Goal: Information Seeking & Learning: Understand process/instructions

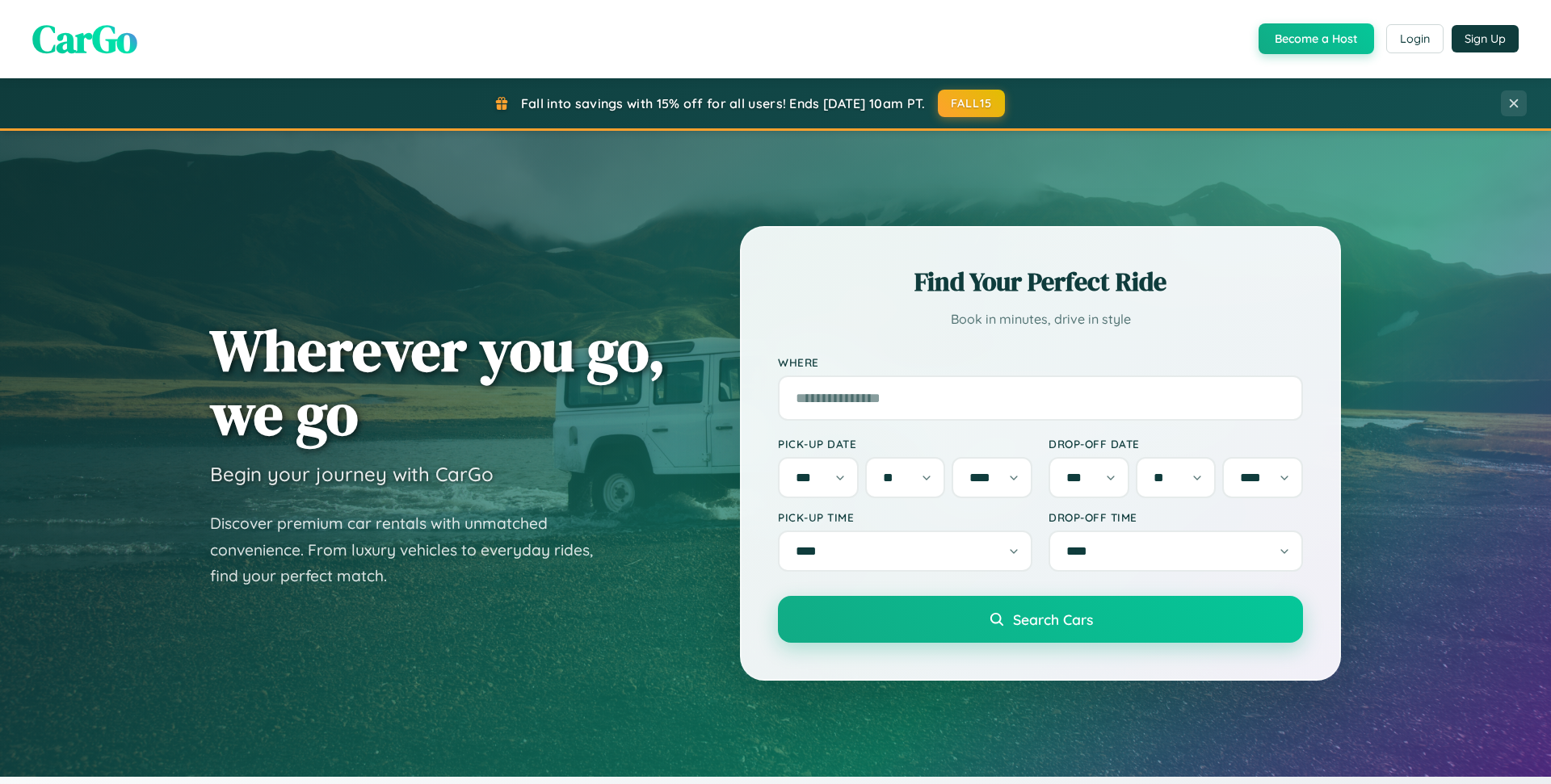
select select "*"
select select "**"
select select "****"
select select "*"
select select "**"
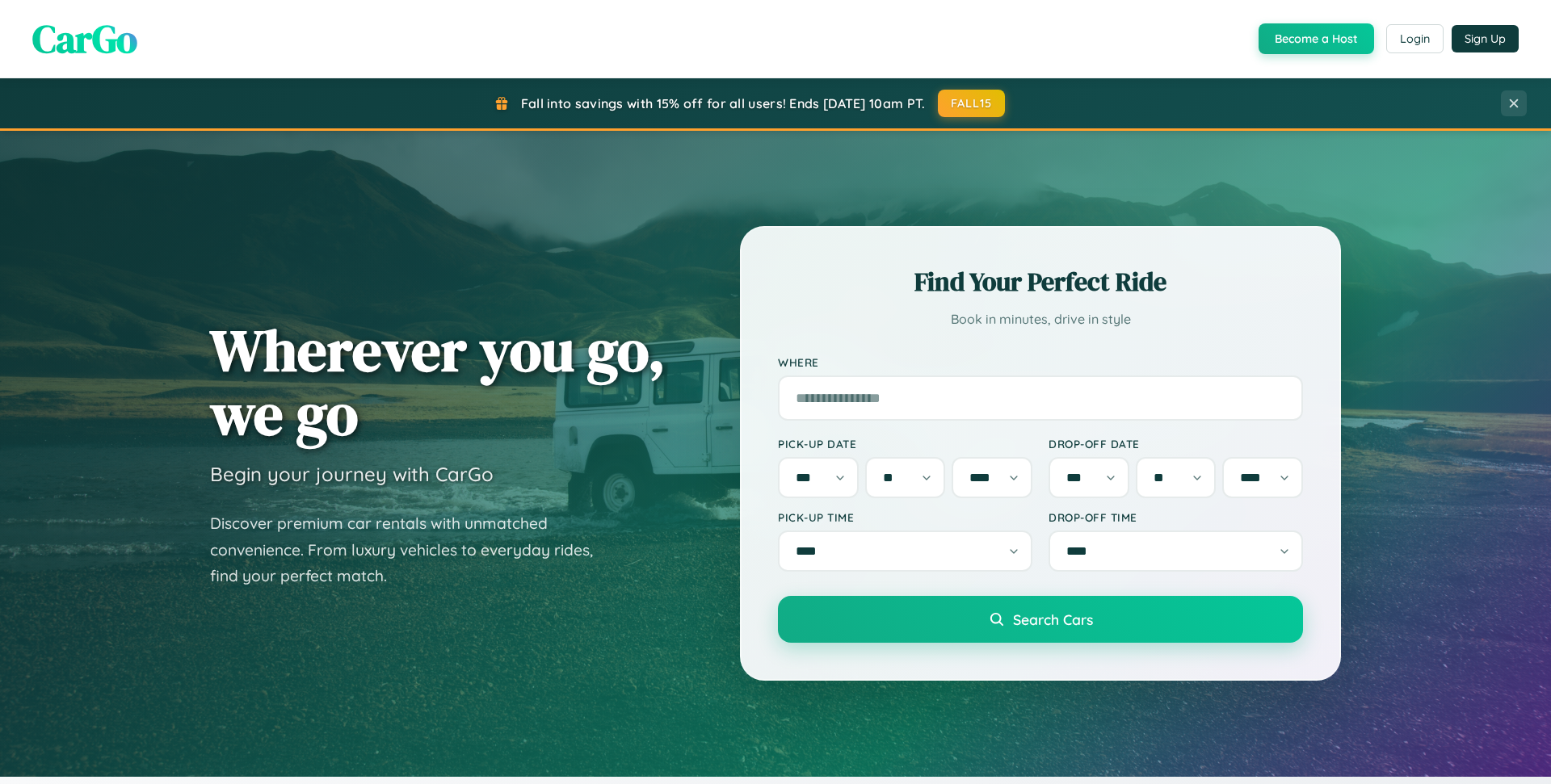
select select "****"
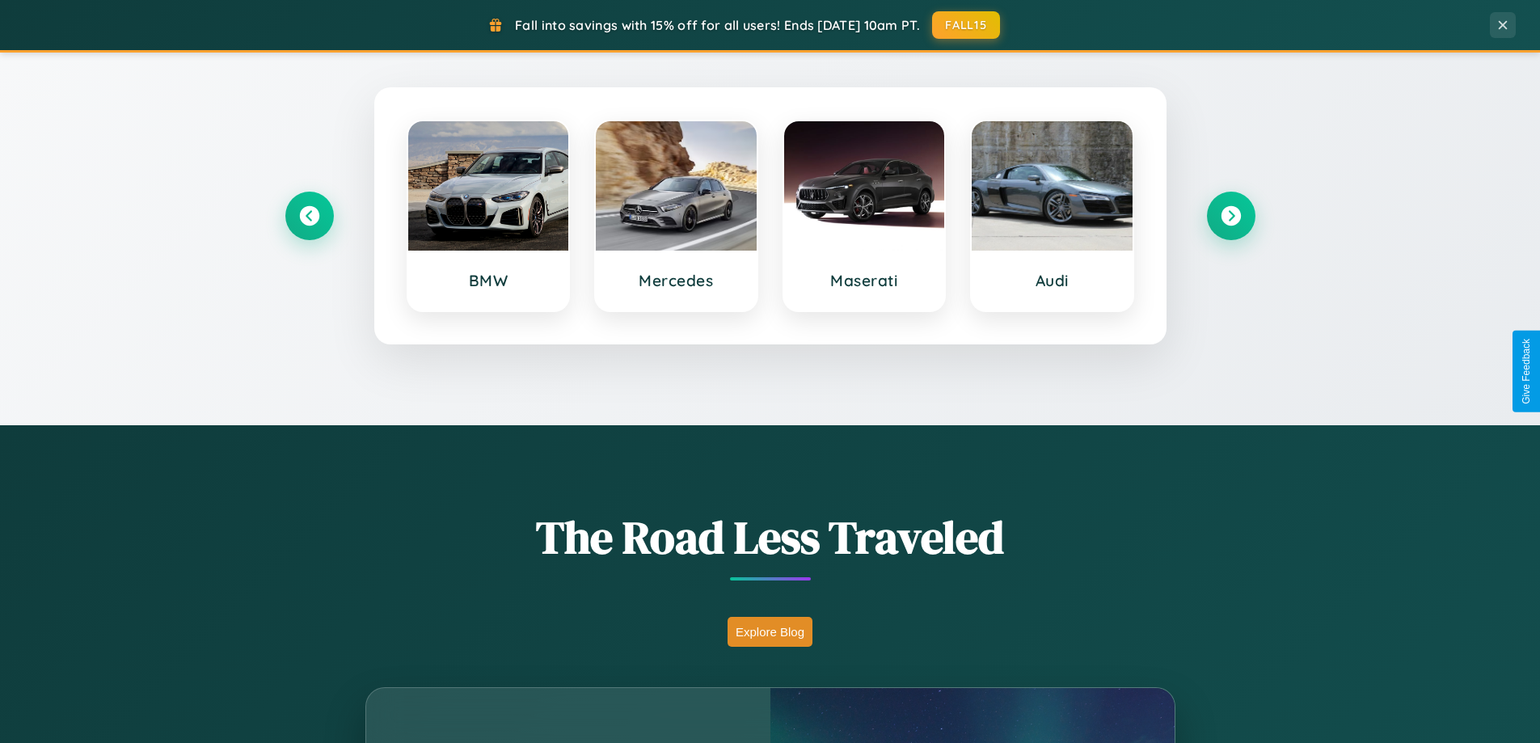
scroll to position [697, 0]
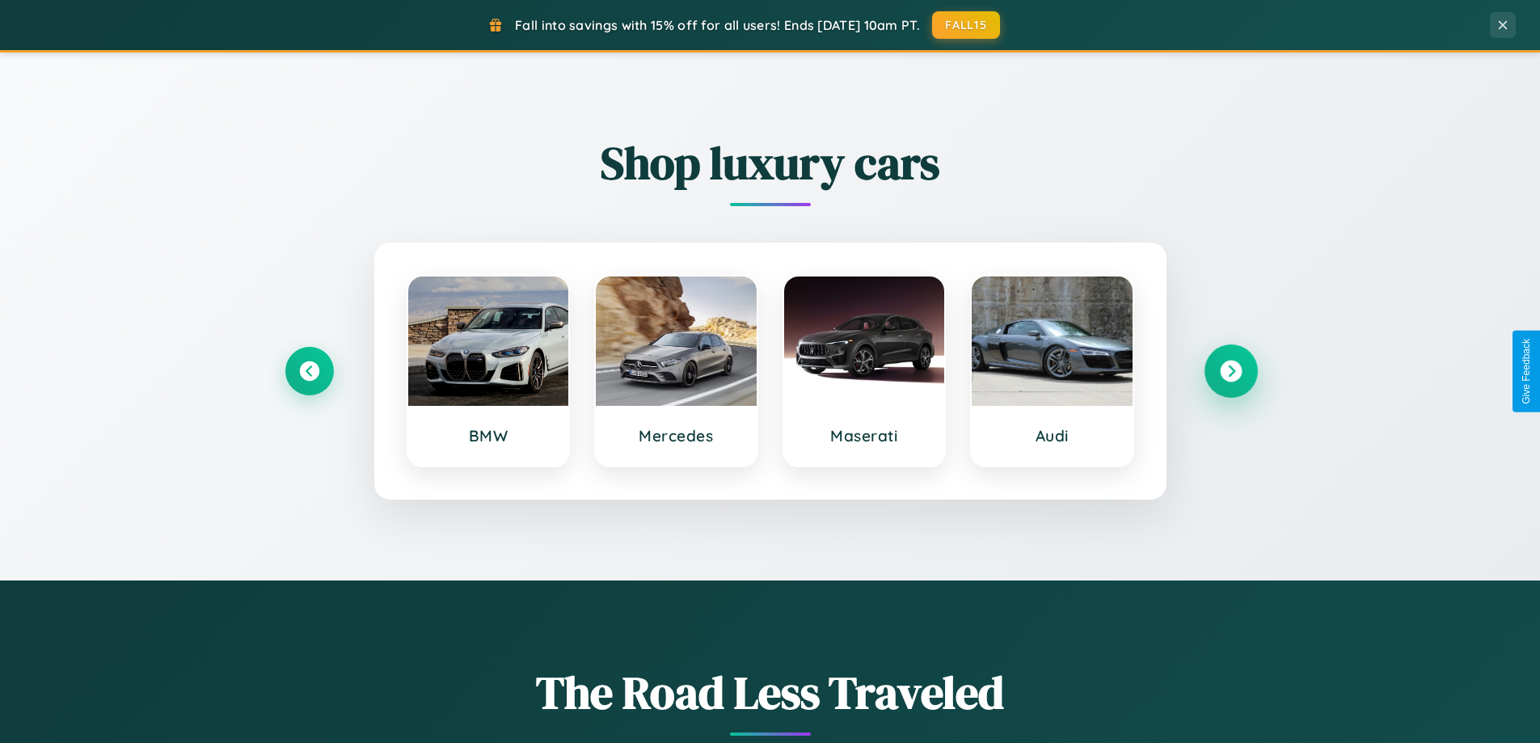
click at [1230, 371] on icon at bounding box center [1231, 372] width 22 height 22
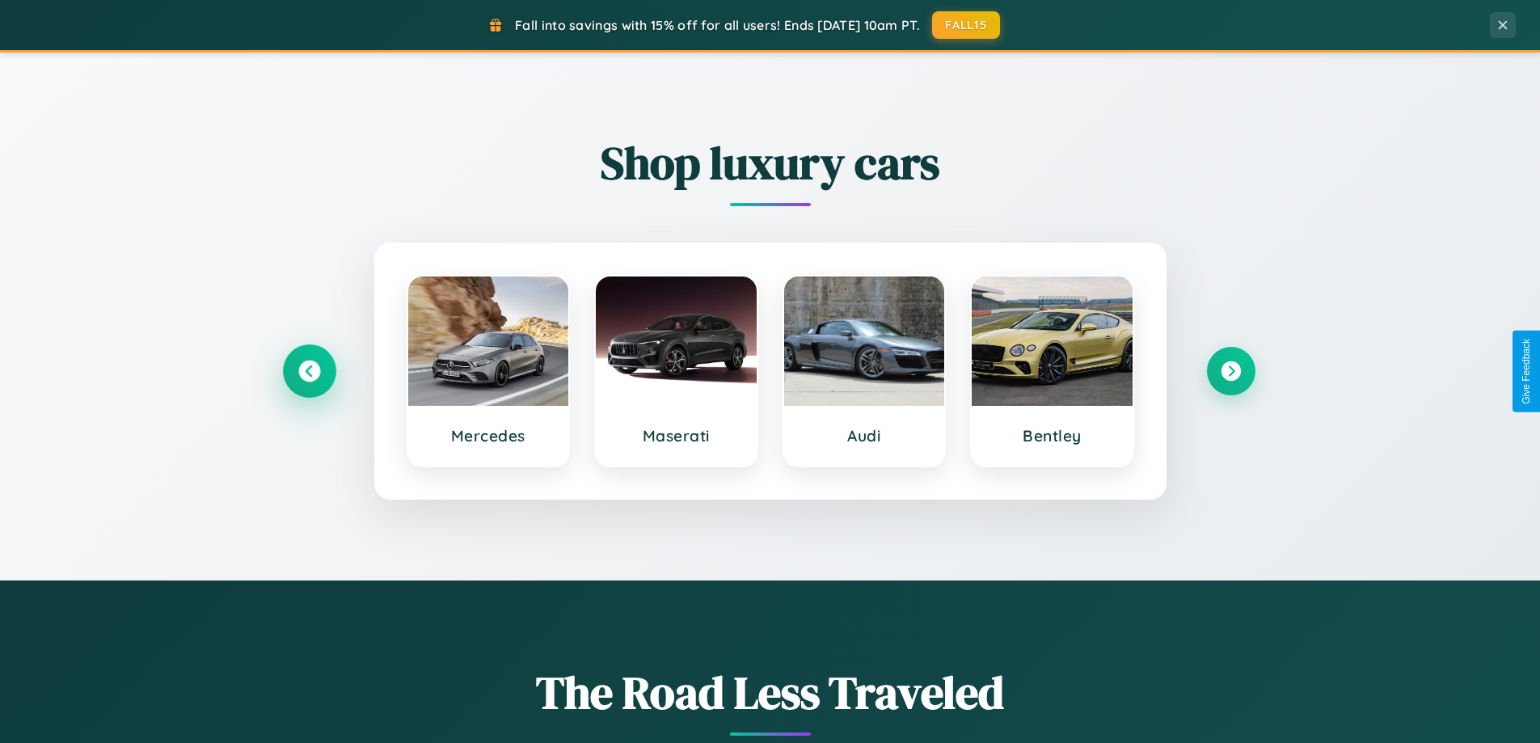
click at [309, 371] on icon at bounding box center [309, 372] width 22 height 22
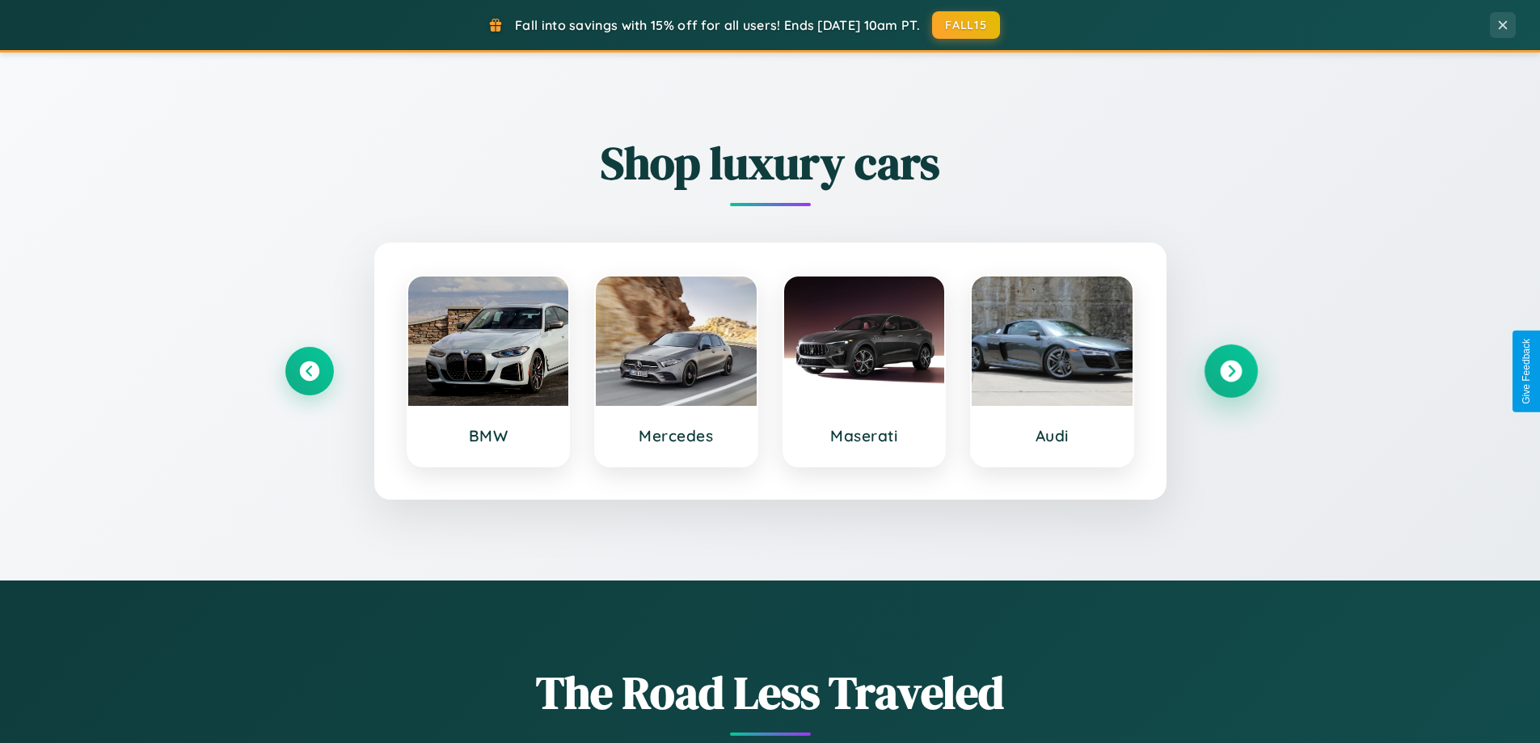
click at [1230, 371] on icon at bounding box center [1231, 372] width 22 height 22
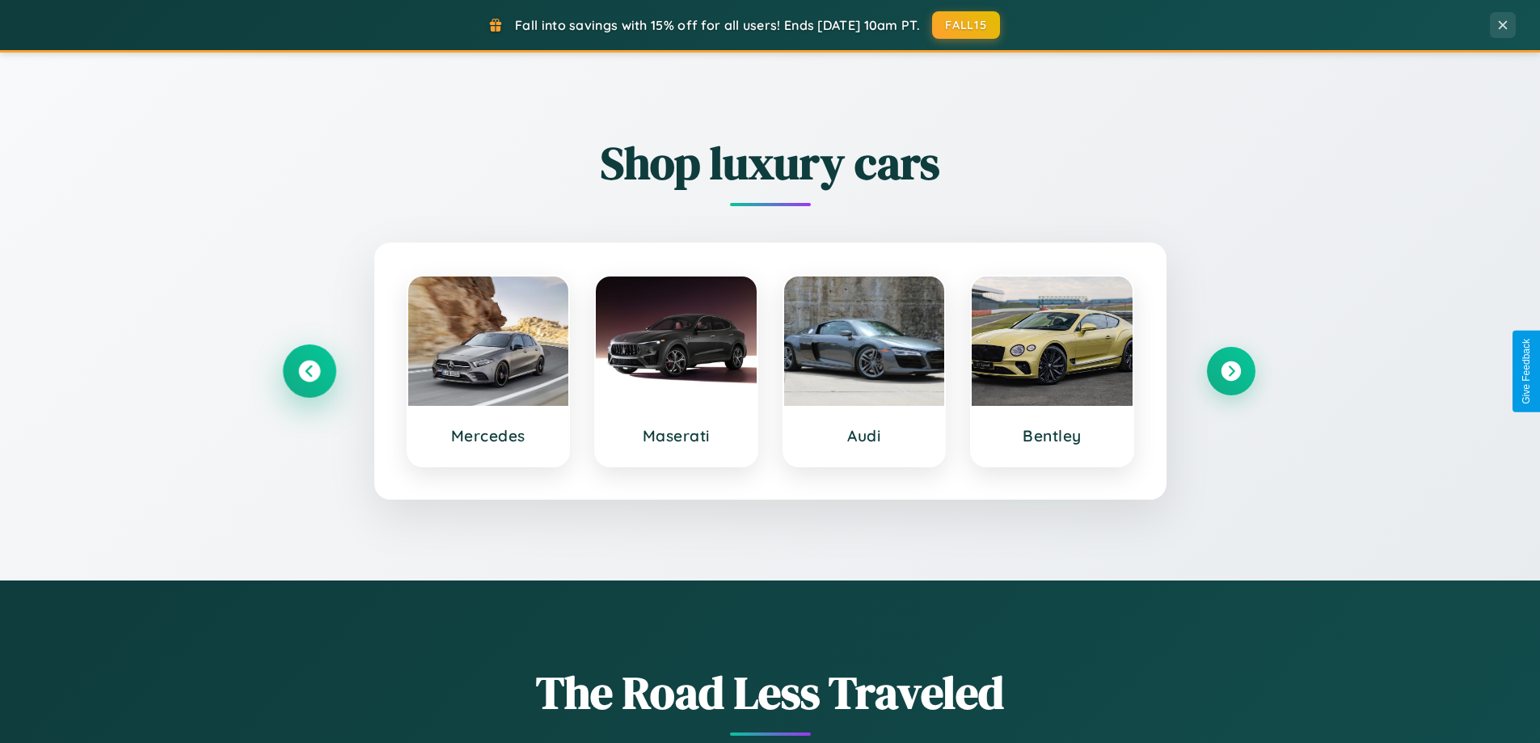
click at [309, 371] on icon at bounding box center [309, 372] width 22 height 22
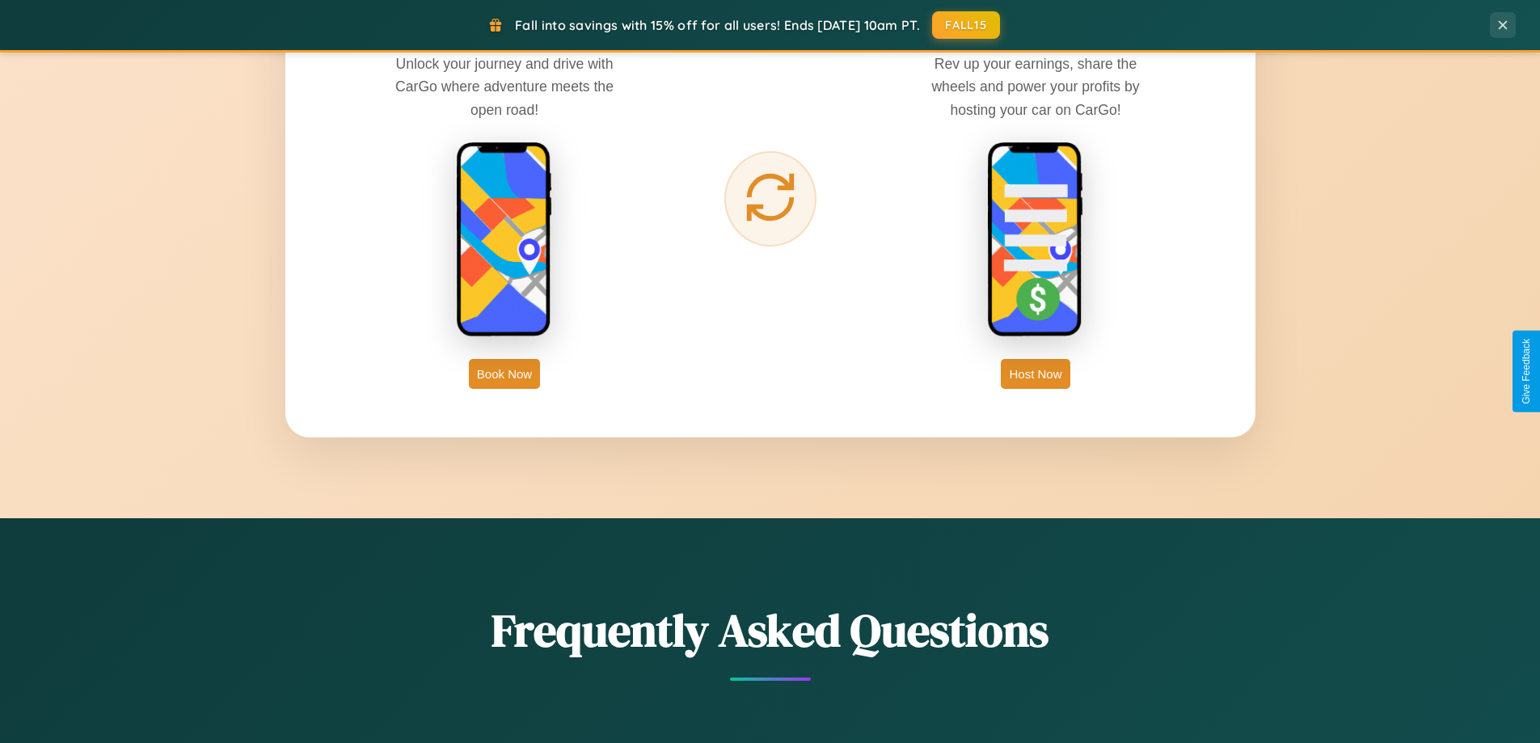
scroll to position [2616, 0]
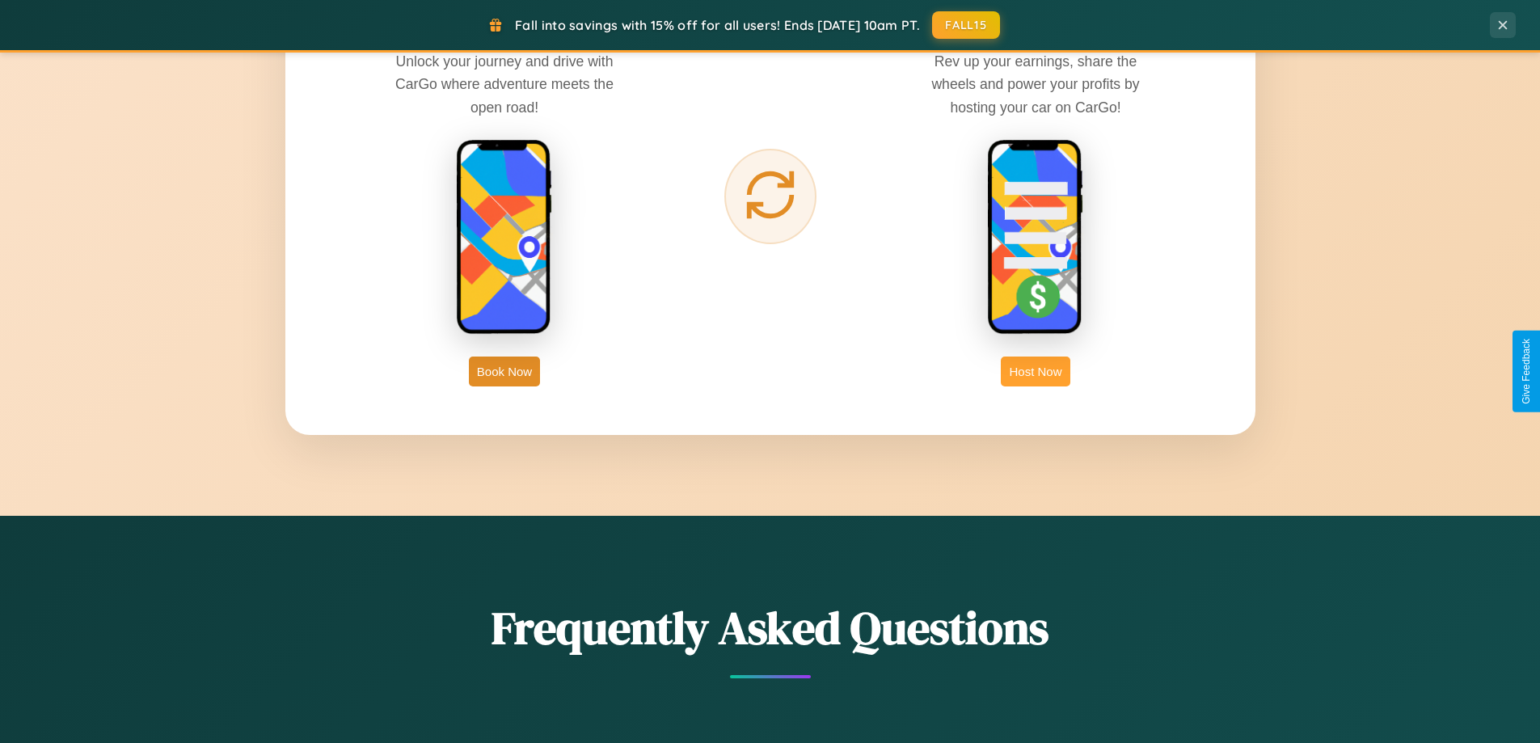
click at [1035, 371] on button "Host Now" at bounding box center [1035, 371] width 69 height 30
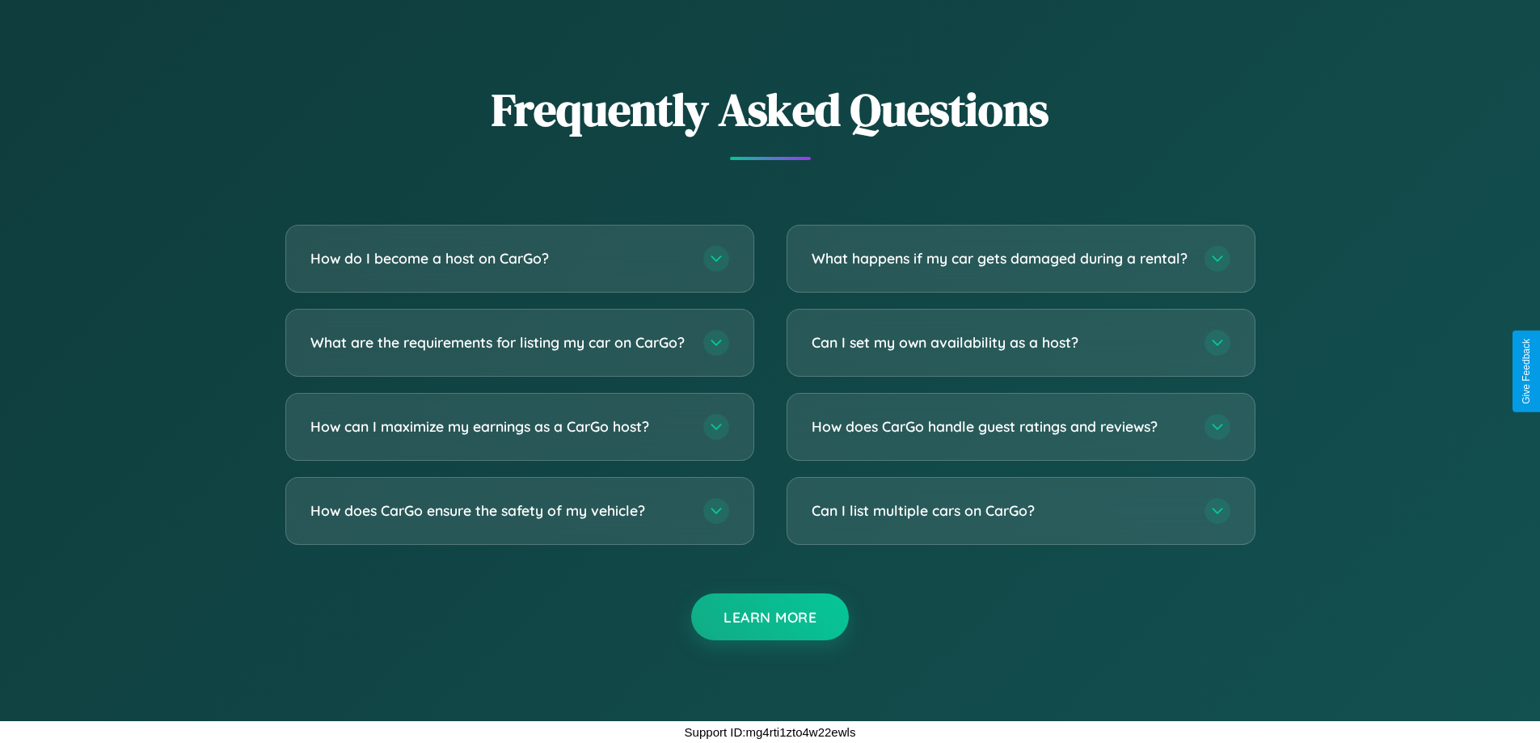
scroll to position [2185, 0]
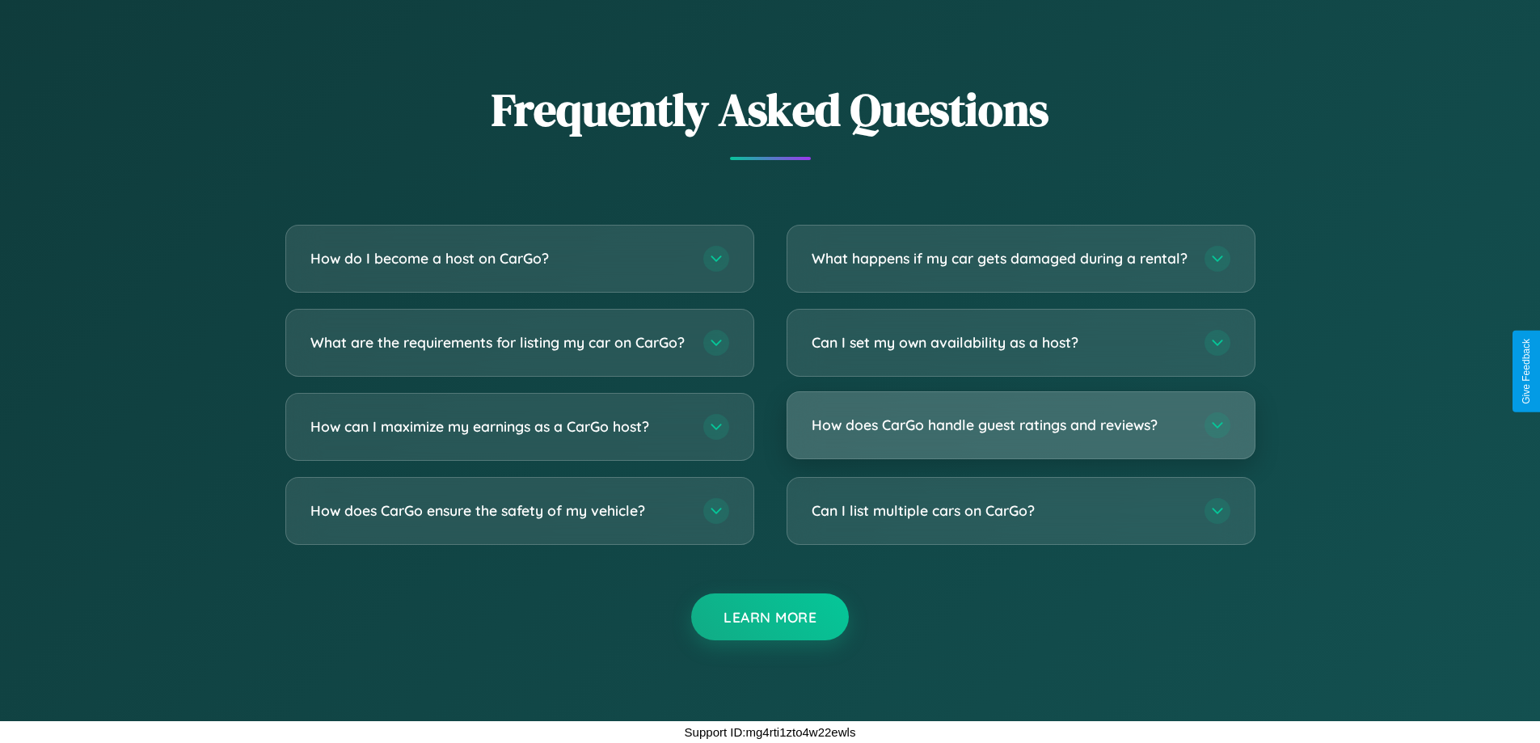
click at [1020, 425] on h3 "How does CarGo handle guest ratings and reviews?" at bounding box center [1000, 425] width 377 height 20
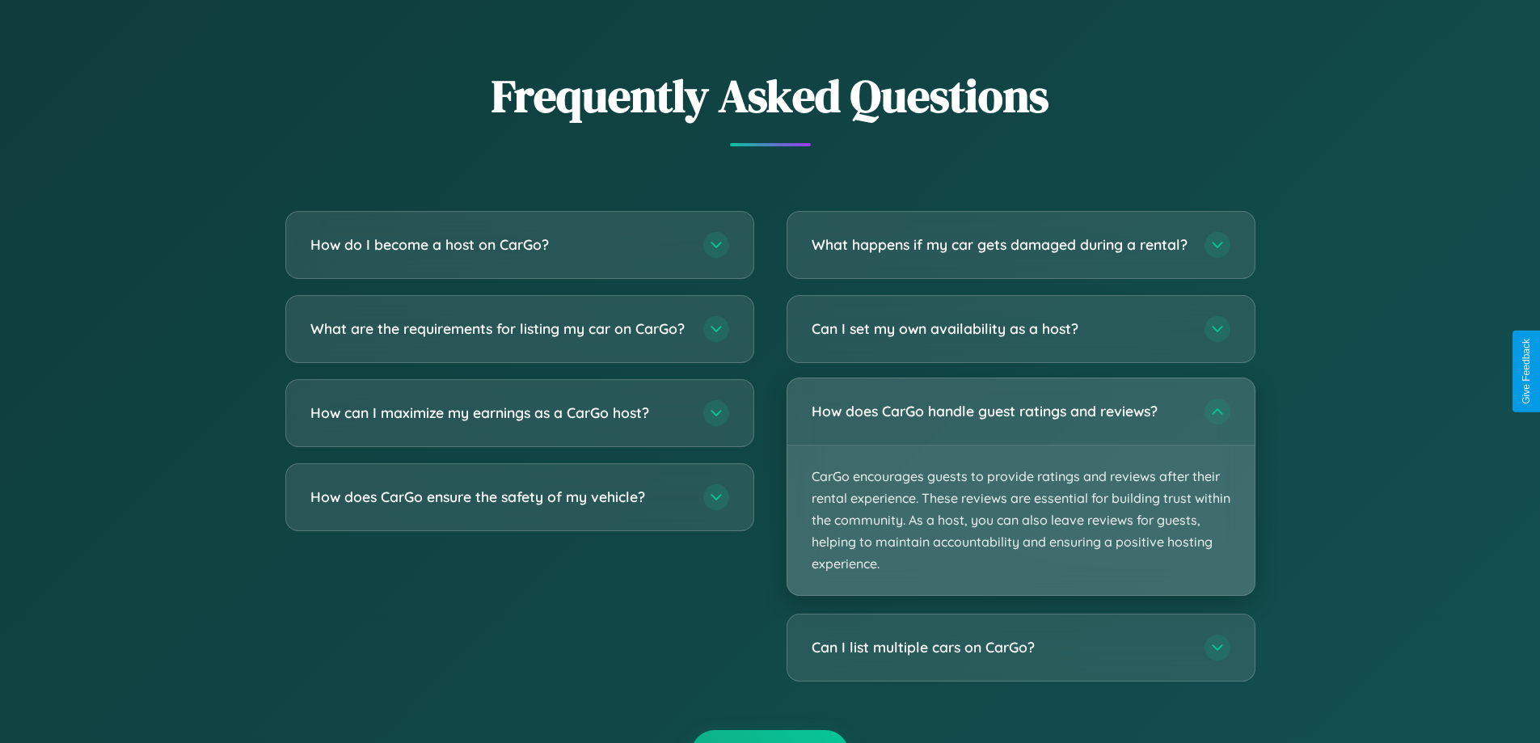
click at [1020, 500] on p "CarGo encourages guests to provide ratings and reviews after their rental exper…" at bounding box center [1020, 520] width 467 height 150
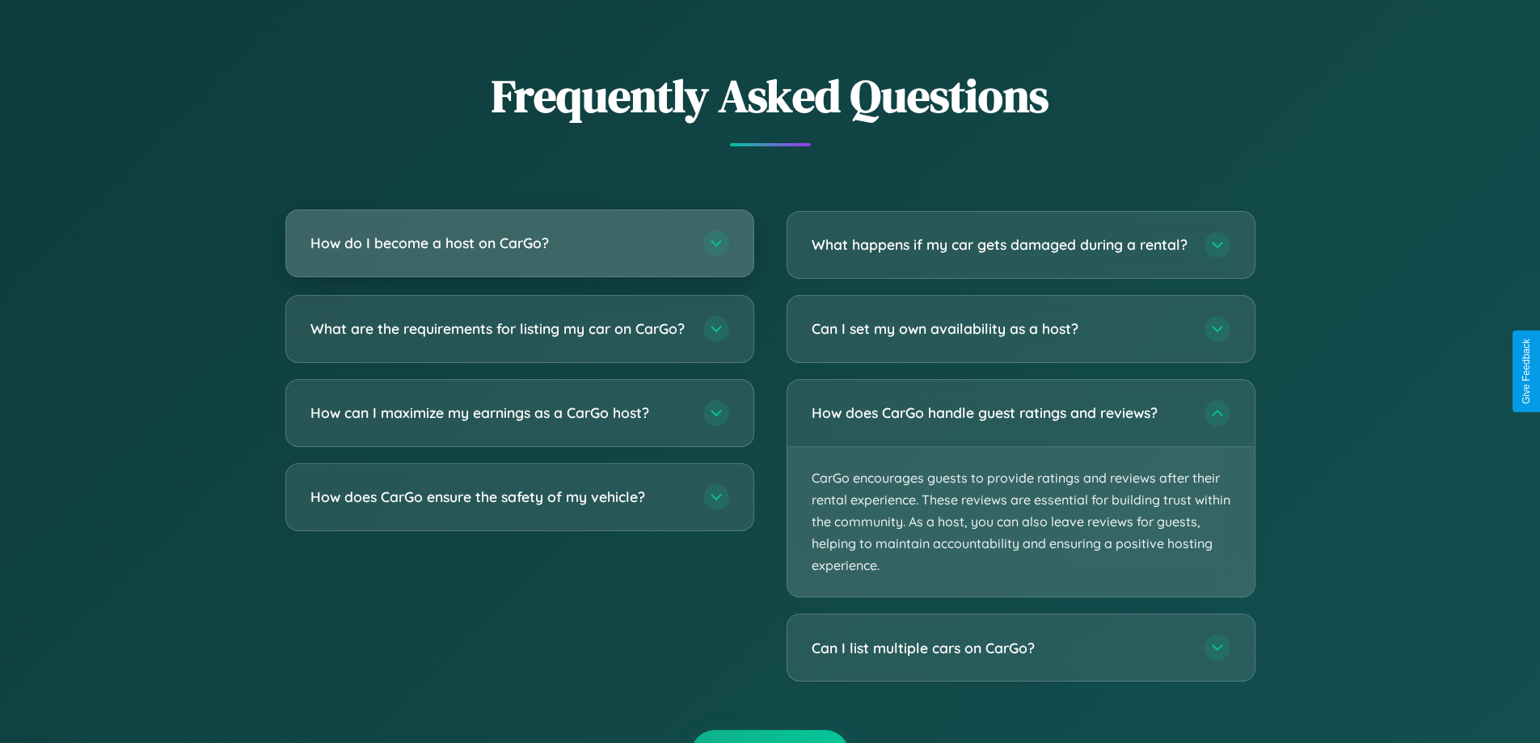
click at [519, 243] on h3 "How do I become a host on CarGo?" at bounding box center [498, 243] width 377 height 20
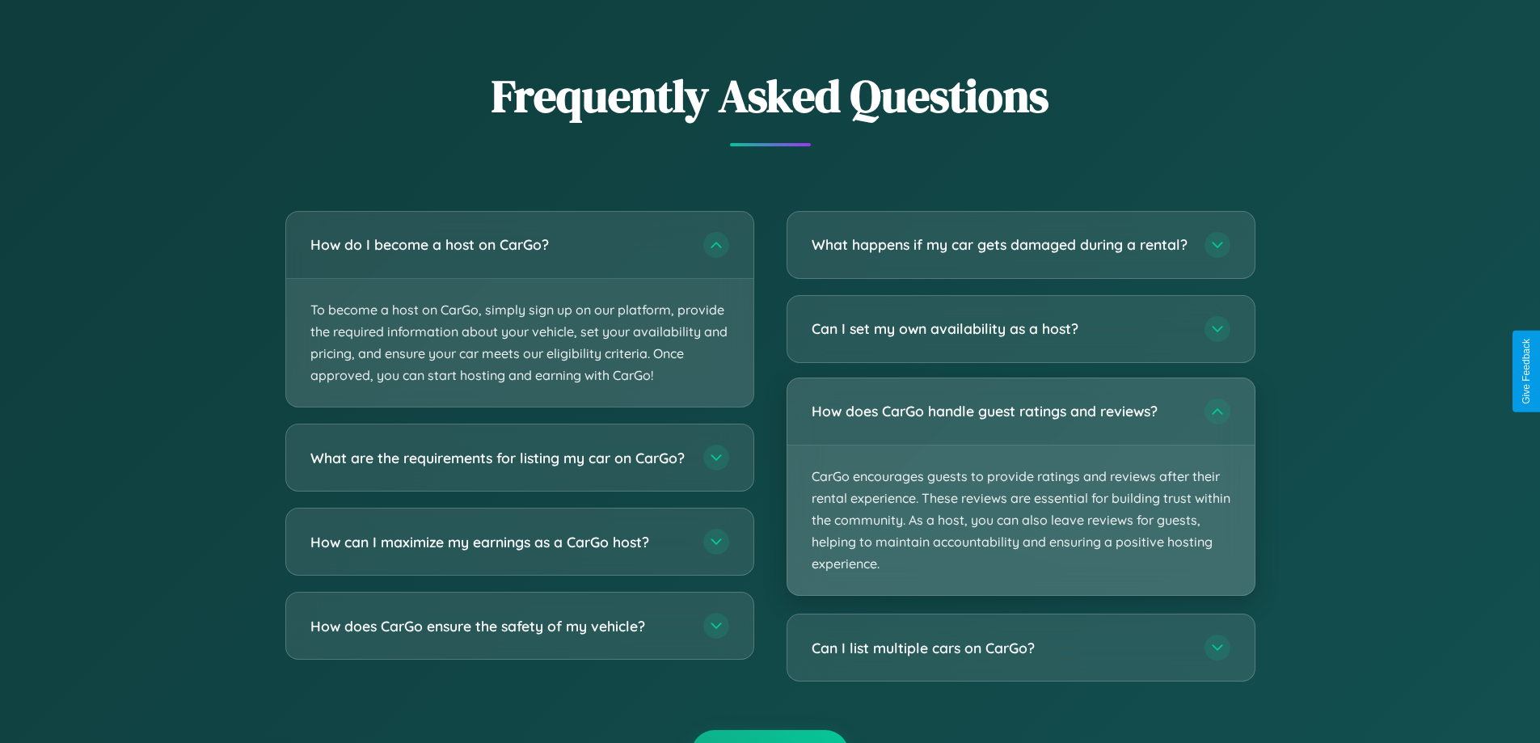
click at [1020, 501] on p "CarGo encourages guests to provide ratings and reviews after their rental exper…" at bounding box center [1020, 520] width 467 height 150
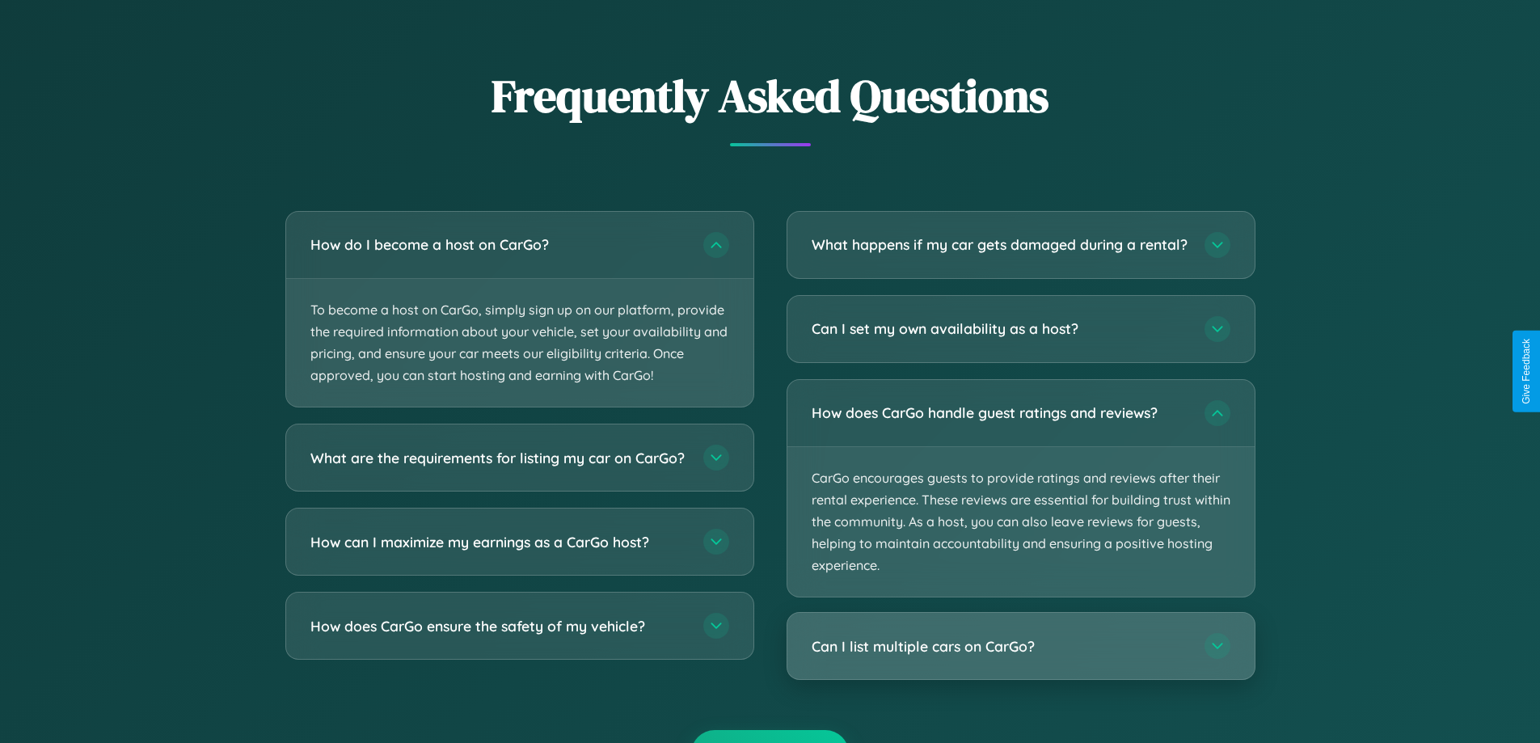
click at [1020, 656] on h3 "Can I list multiple cars on CarGo?" at bounding box center [1000, 646] width 377 height 20
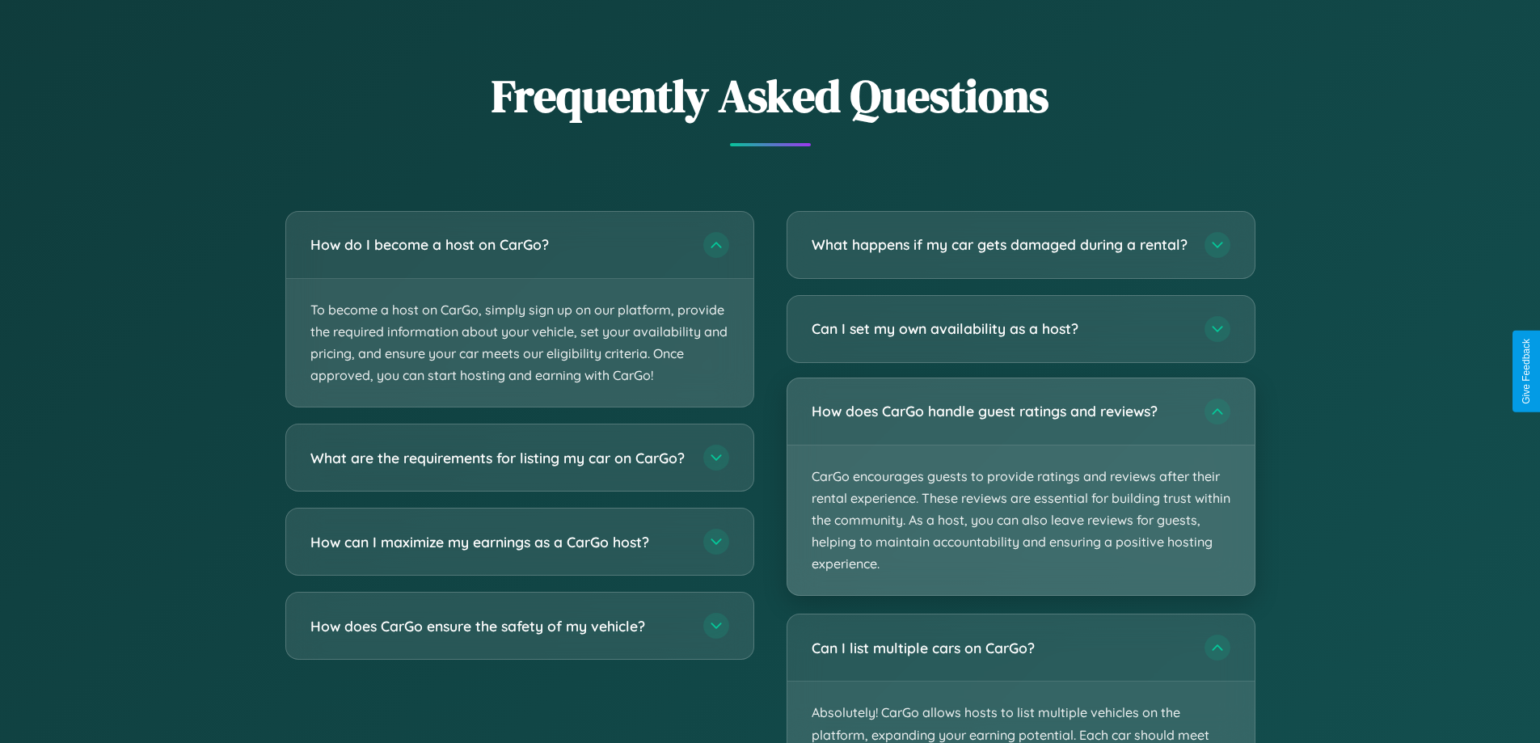
click at [1020, 501] on p "CarGo encourages guests to provide ratings and reviews after their rental exper…" at bounding box center [1020, 520] width 467 height 150
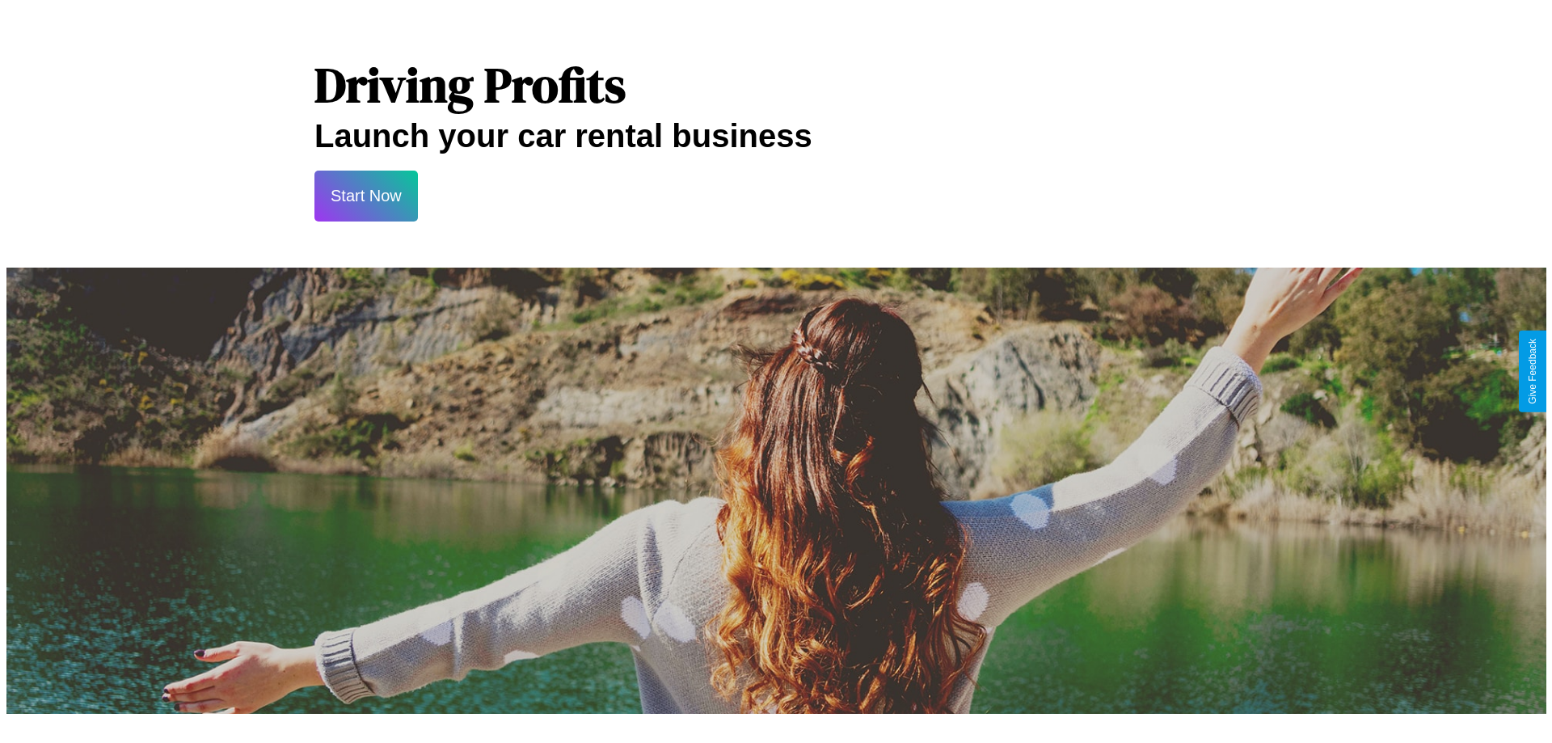
scroll to position [0, 0]
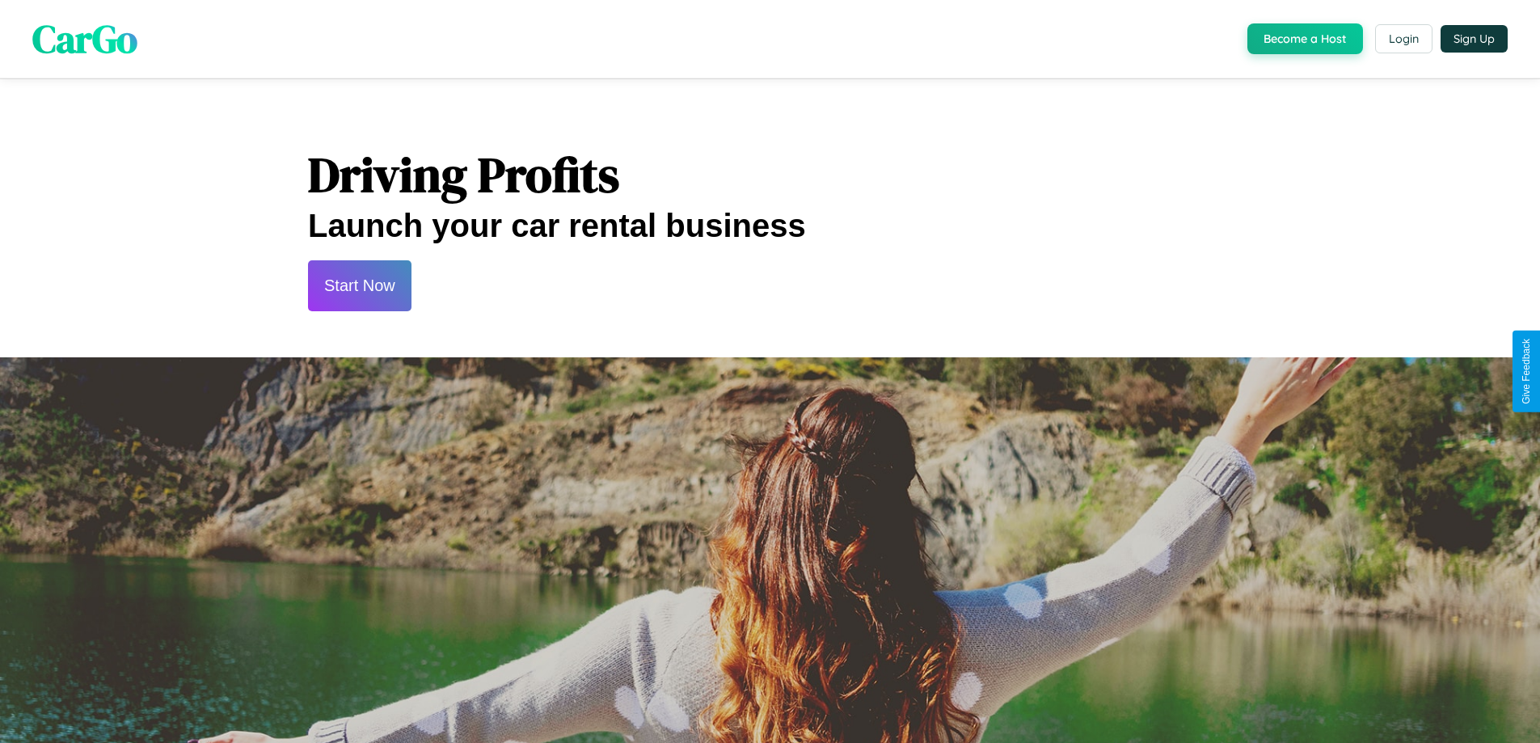
click at [359, 285] on button "Start Now" at bounding box center [359, 285] width 103 height 51
